Goal: Book appointment/travel/reservation

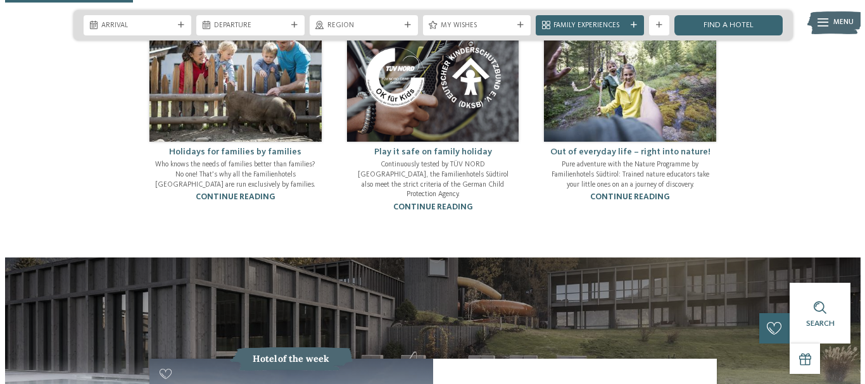
scroll to position [760, 0]
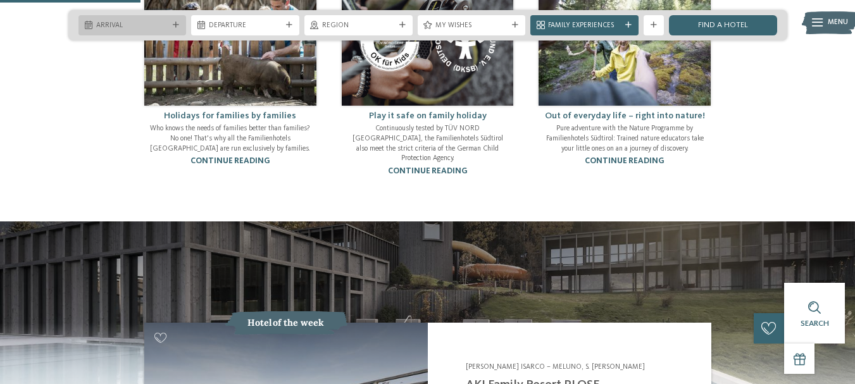
click at [161, 27] on span "Arrival" at bounding box center [132, 26] width 73 height 10
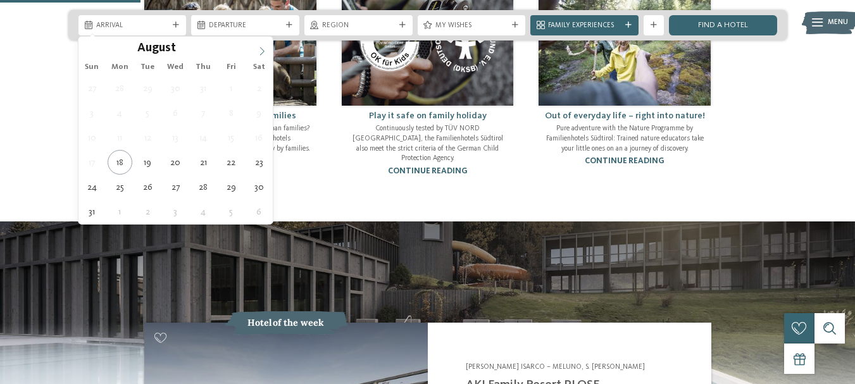
click at [265, 49] on icon at bounding box center [262, 51] width 9 height 9
type input "****"
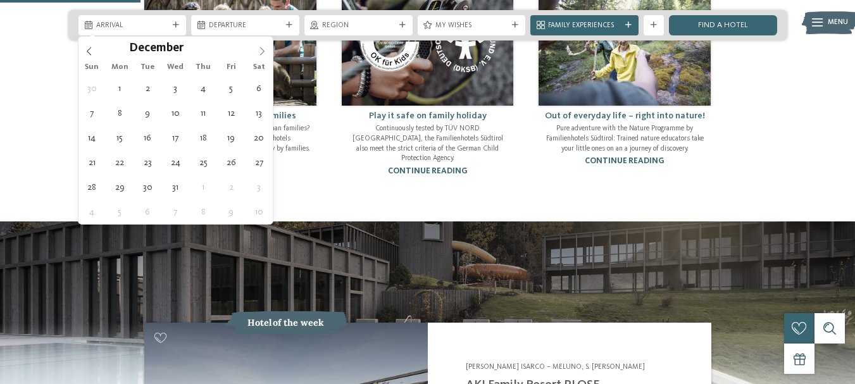
click at [265, 49] on icon at bounding box center [262, 51] width 9 height 9
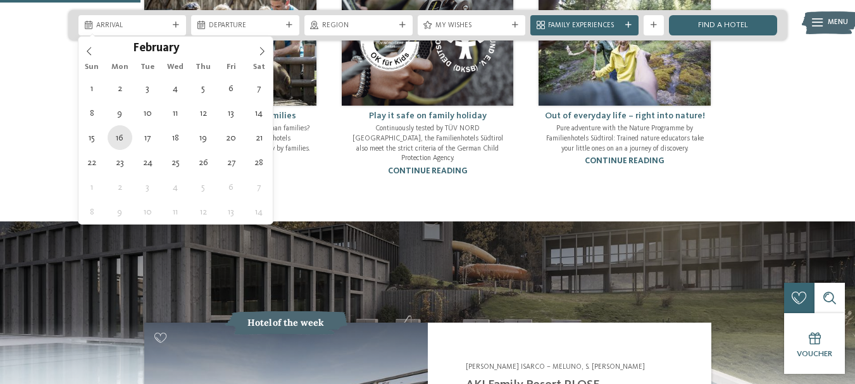
type div "16.02.2026"
type input "****"
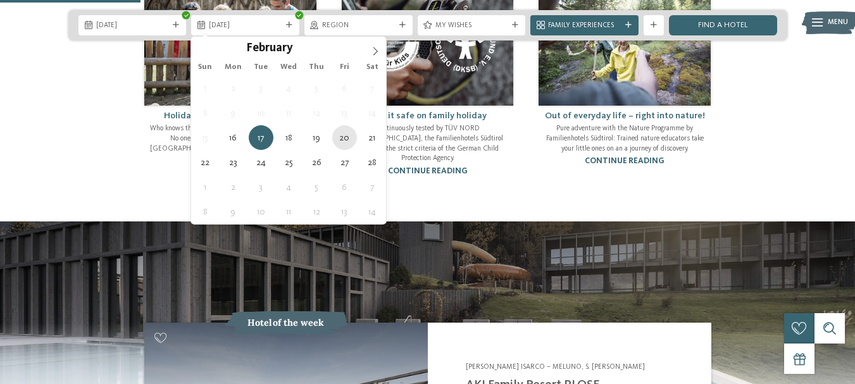
type div "20.02.2026"
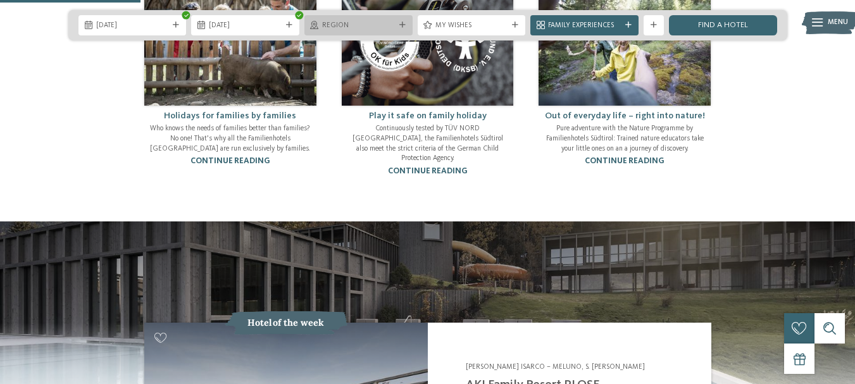
click at [400, 25] on icon at bounding box center [403, 25] width 6 height 6
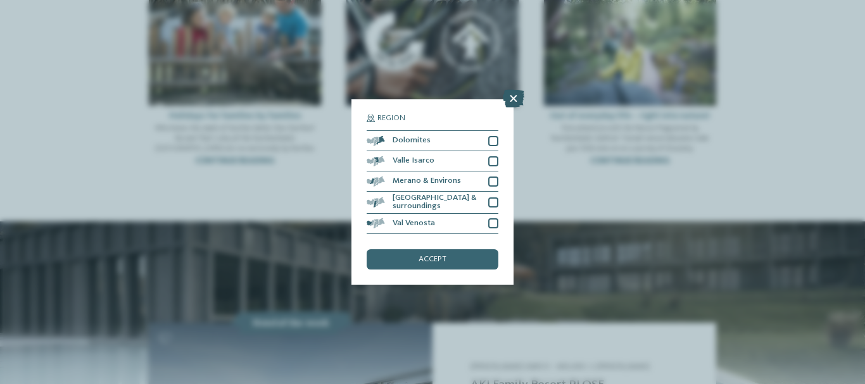
click at [510, 98] on icon at bounding box center [514, 99] width 22 height 18
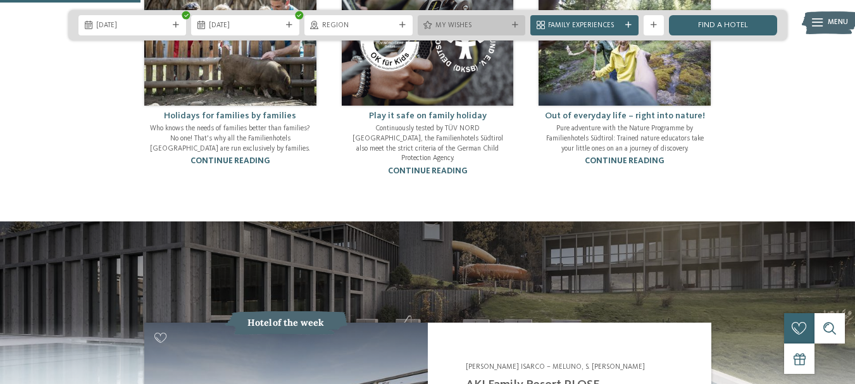
click at [516, 23] on icon at bounding box center [515, 25] width 6 height 6
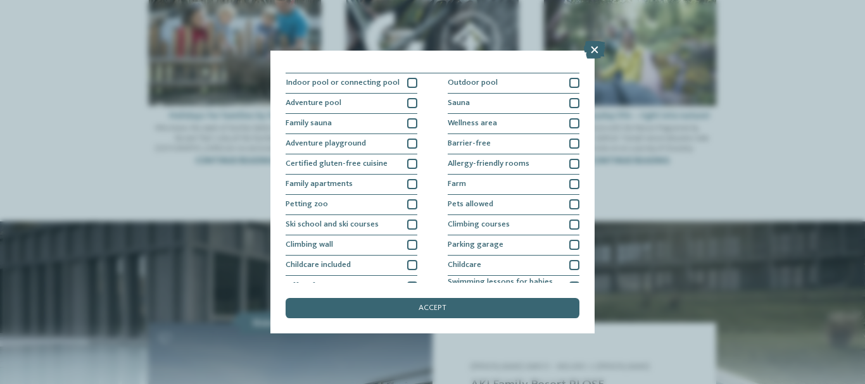
scroll to position [0, 0]
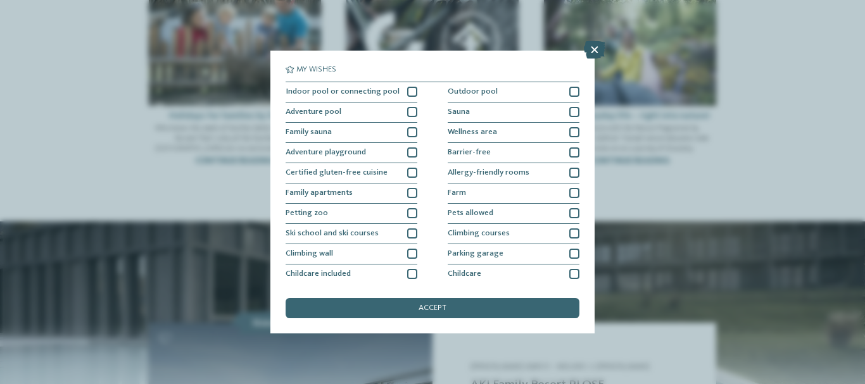
click at [589, 47] on icon at bounding box center [595, 50] width 22 height 18
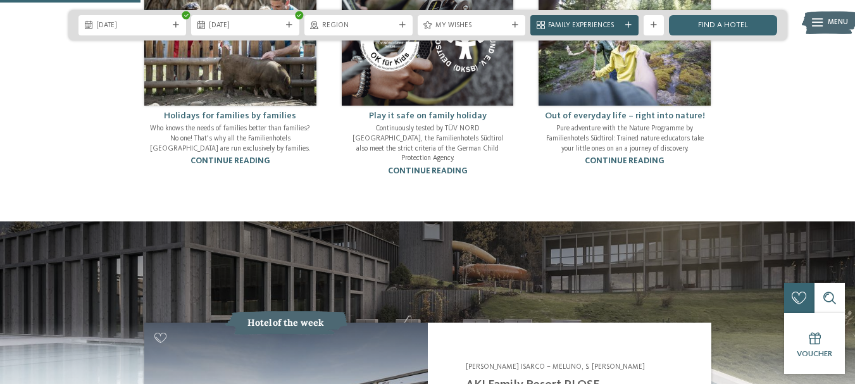
click at [601, 21] on span "Family Experiences" at bounding box center [584, 26] width 73 height 10
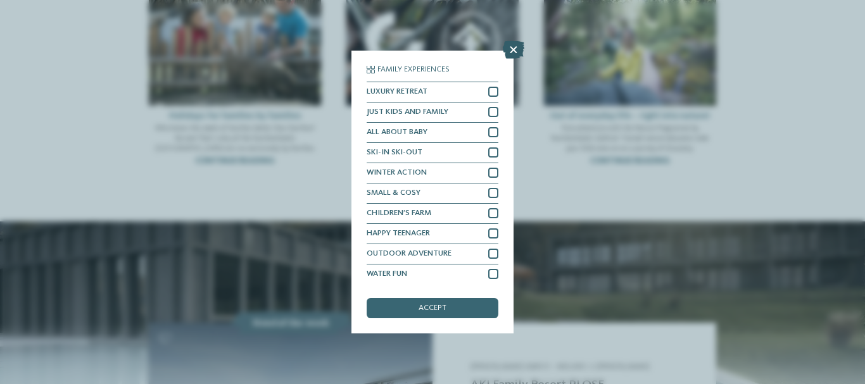
click at [510, 55] on icon at bounding box center [514, 50] width 22 height 18
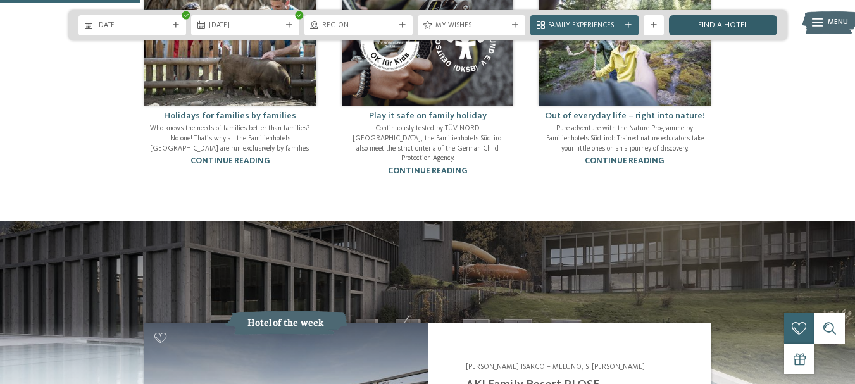
click at [740, 22] on link "Find a hotel" at bounding box center [723, 25] width 108 height 20
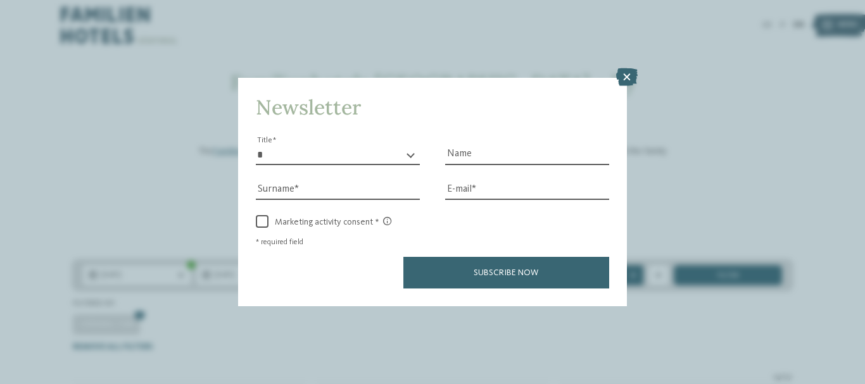
drag, startPoint x: 860, startPoint y: 160, endPoint x: 857, endPoint y: 34, distance: 126.7
click at [624, 83] on icon at bounding box center [627, 77] width 22 height 18
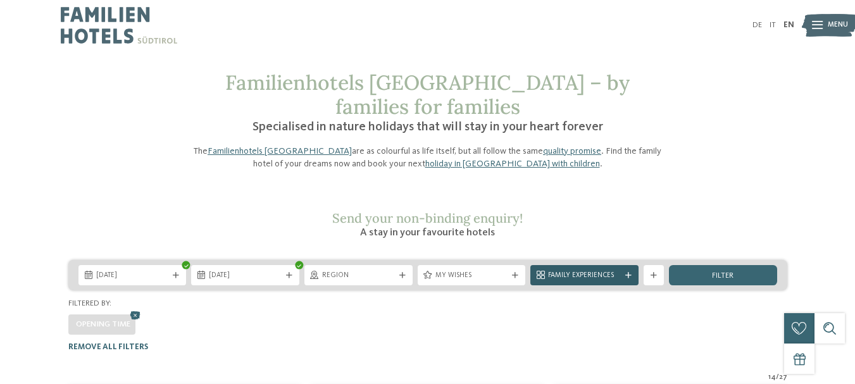
click at [610, 270] on div "Family Experiences" at bounding box center [585, 275] width 78 height 11
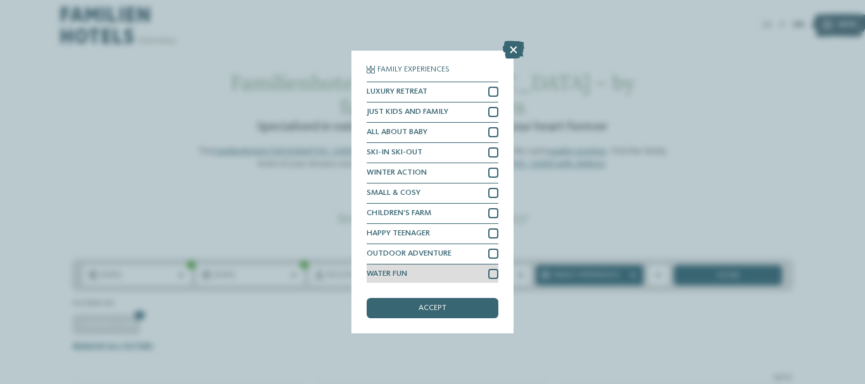
click at [488, 272] on div at bounding box center [493, 274] width 10 height 10
click at [475, 306] on div "accept" at bounding box center [433, 308] width 132 height 20
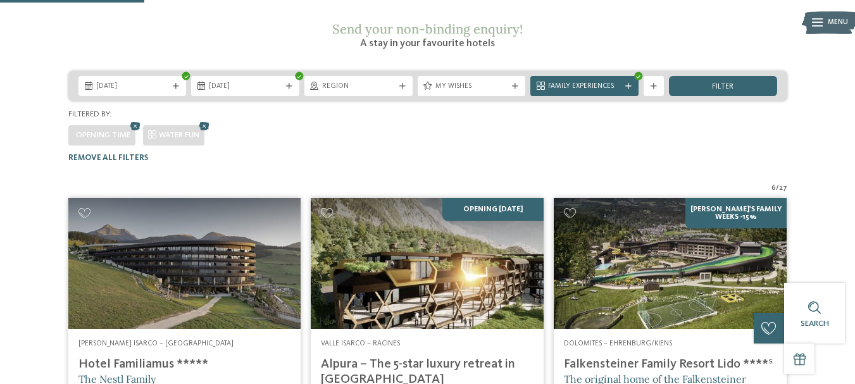
scroll to position [187, 0]
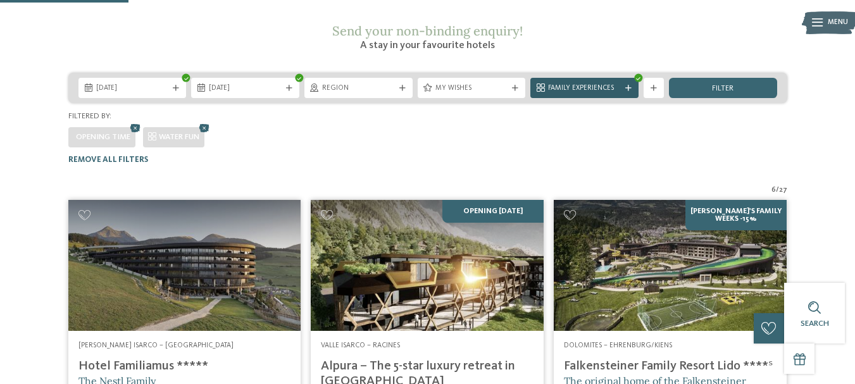
click at [626, 78] on div "Family Experiences" at bounding box center [585, 88] width 108 height 20
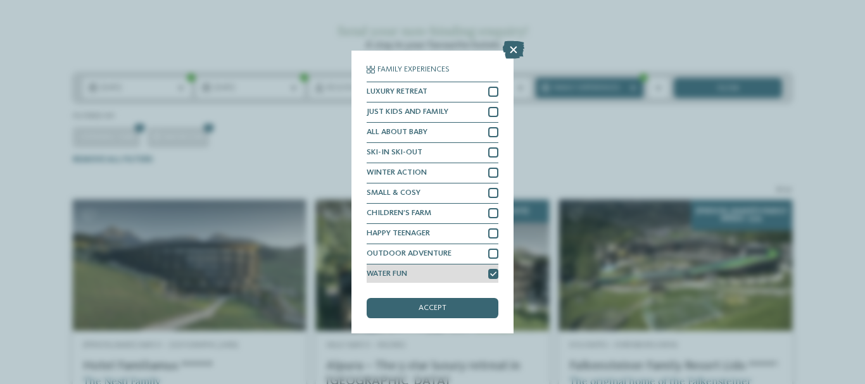
click at [488, 279] on div at bounding box center [493, 274] width 10 height 10
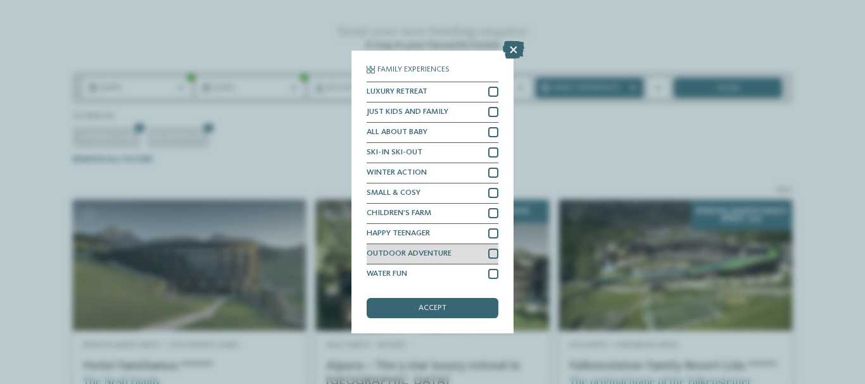
click at [485, 260] on div "OUTDOOR ADVENTURE" at bounding box center [433, 254] width 132 height 20
click at [462, 306] on div "accept" at bounding box center [433, 308] width 132 height 20
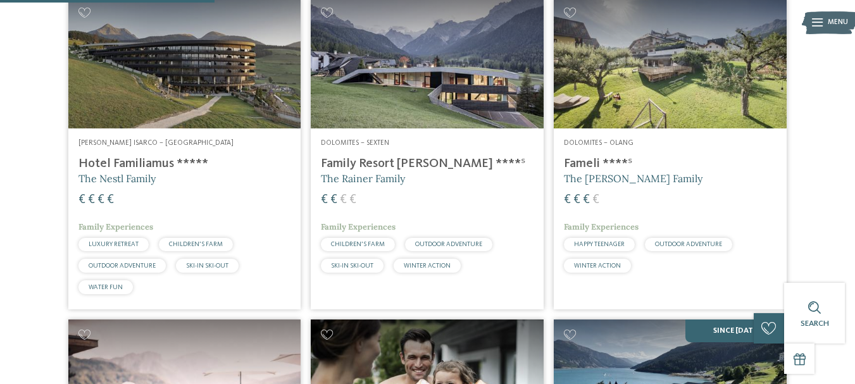
scroll to position [365, 0]
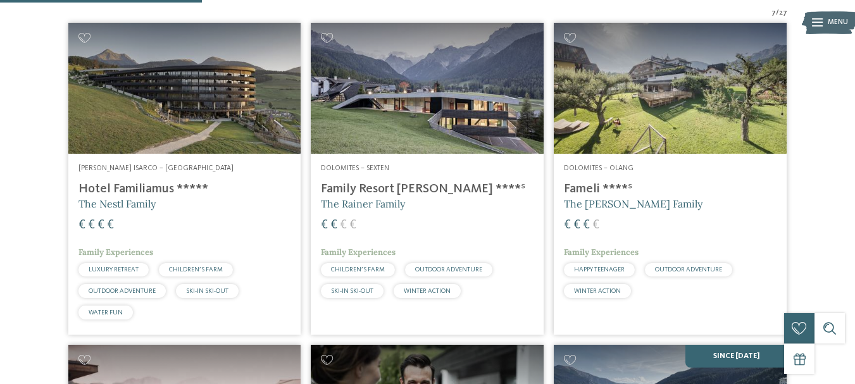
click at [389, 198] on span "The Rainer Family" at bounding box center [363, 204] width 84 height 13
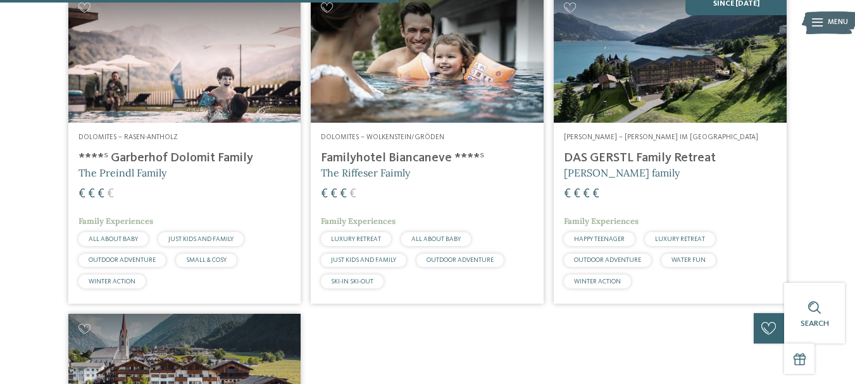
scroll to position [719, 0]
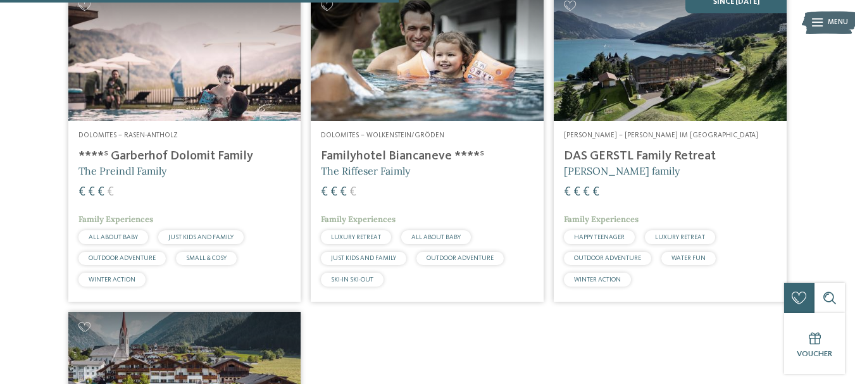
click at [375, 149] on h4 "Familyhotel Biancaneve ****ˢ" at bounding box center [427, 156] width 213 height 15
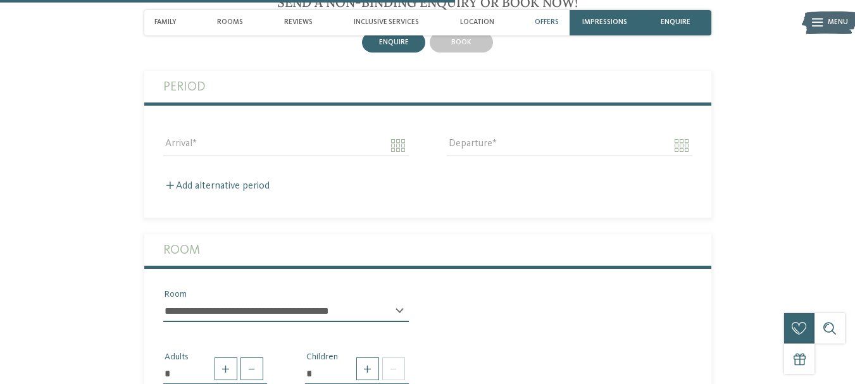
scroll to position [1646, 0]
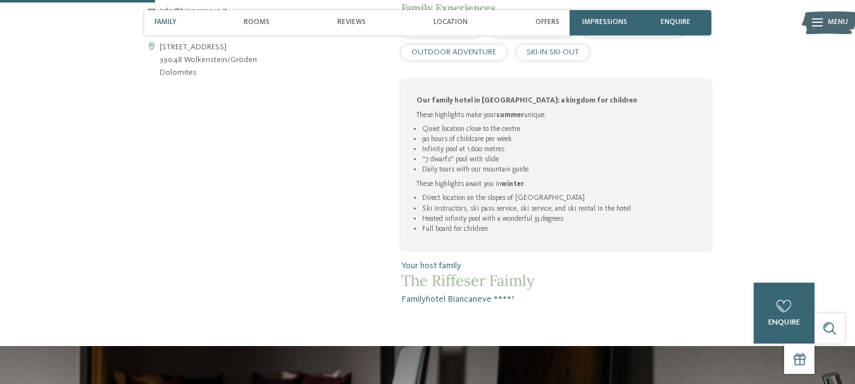
scroll to position [532, 0]
